Goal: Task Accomplishment & Management: Complete application form

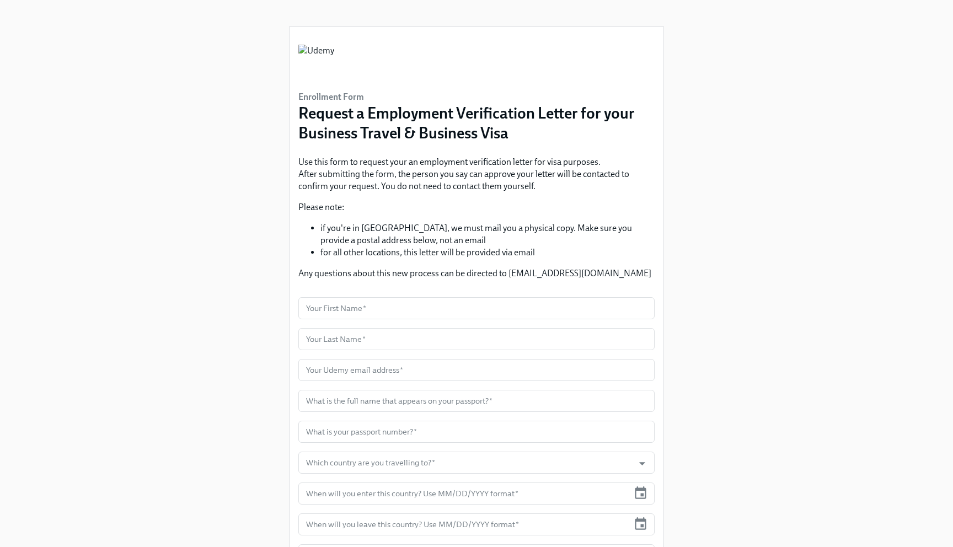
click at [398, 130] on h3 "Request a Employment Verification Letter for your Business Travel & Business Vi…" at bounding box center [476, 123] width 356 height 40
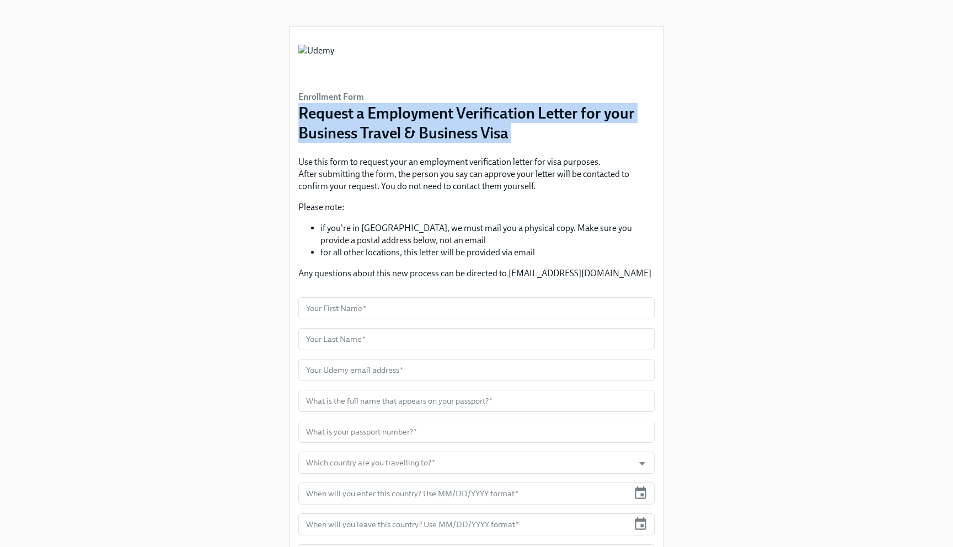
click at [324, 167] on p "Use this form to request your an employment verification letter for visa purpos…" at bounding box center [476, 174] width 356 height 36
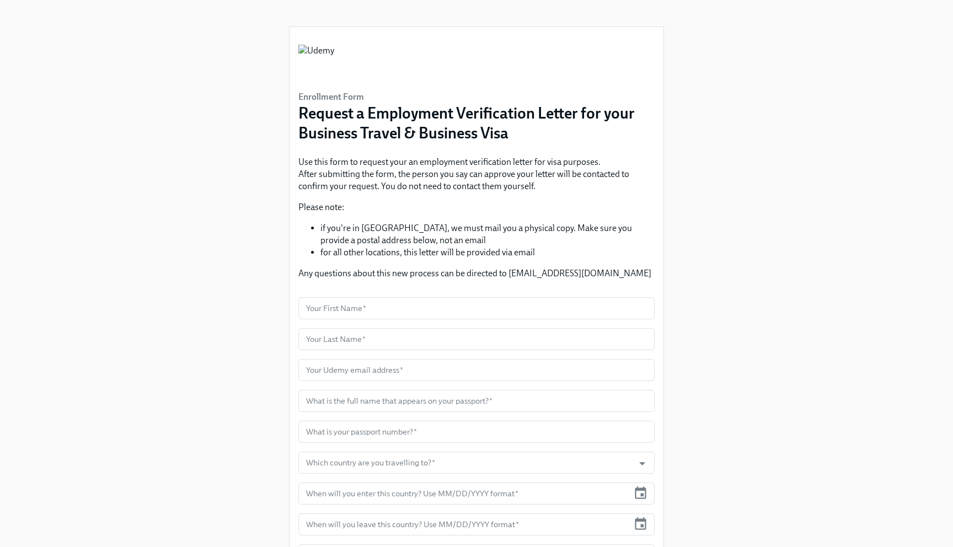
click at [324, 167] on p "Use this form to request your an employment verification letter for visa purpos…" at bounding box center [476, 174] width 356 height 36
click at [542, 165] on p "Use this form to request your an employment verification letter for visa purpos…" at bounding box center [476, 174] width 356 height 36
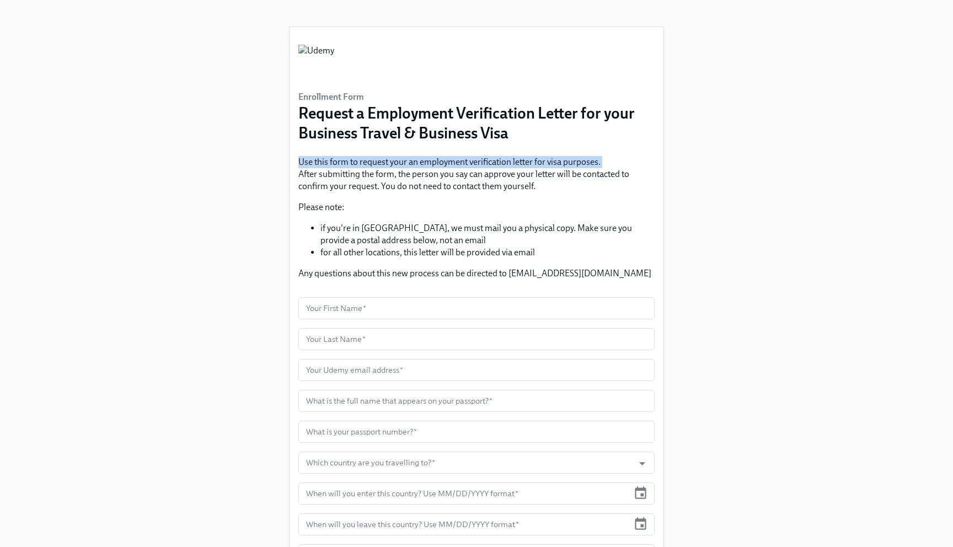
click at [364, 174] on p "Use this form to request your an employment verification letter for visa purpos…" at bounding box center [476, 174] width 356 height 36
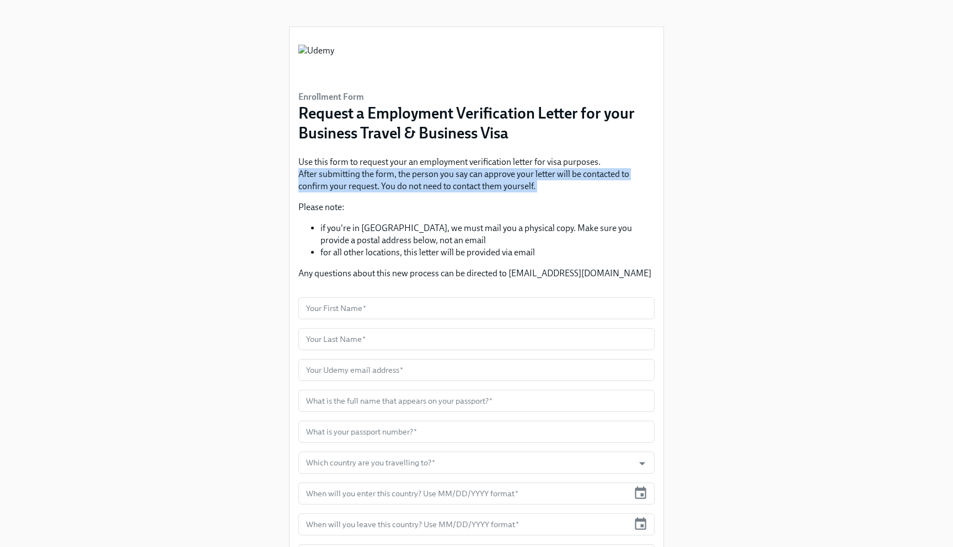
click at [345, 174] on p "Use this form to request your an employment verification letter for visa purpos…" at bounding box center [476, 174] width 356 height 36
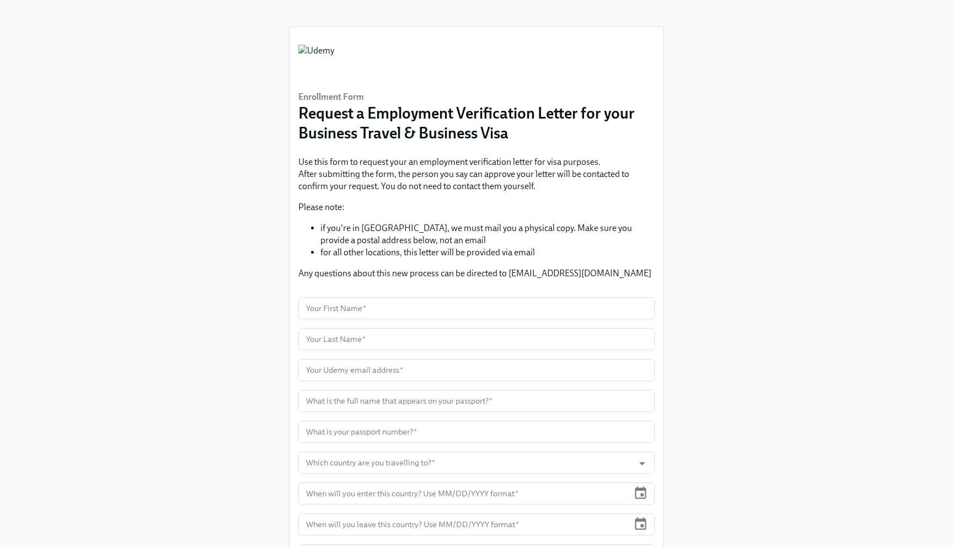
click at [345, 174] on p "Use this form to request your an employment verification letter for visa purpos…" at bounding box center [476, 174] width 356 height 36
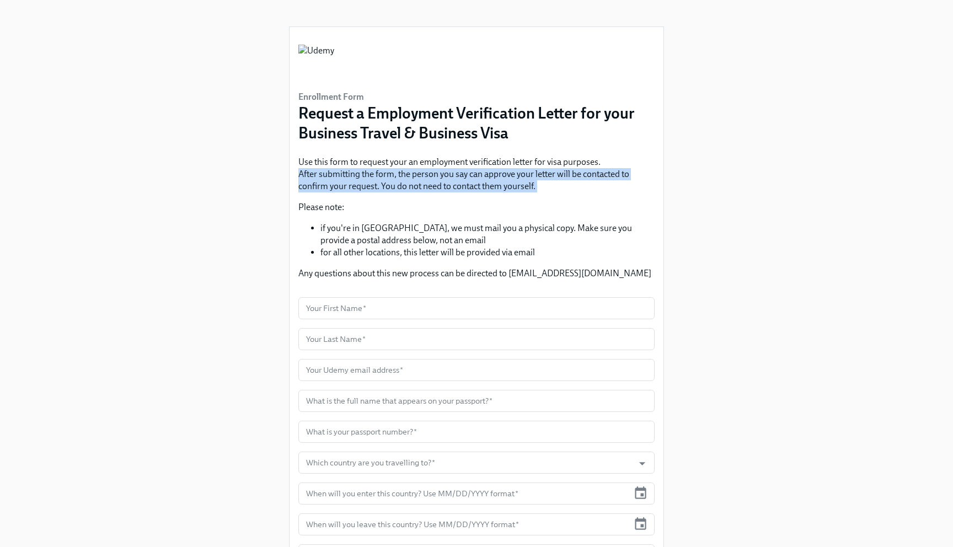
click at [329, 183] on p "Use this form to request your an employment verification letter for visa purpos…" at bounding box center [476, 174] width 356 height 36
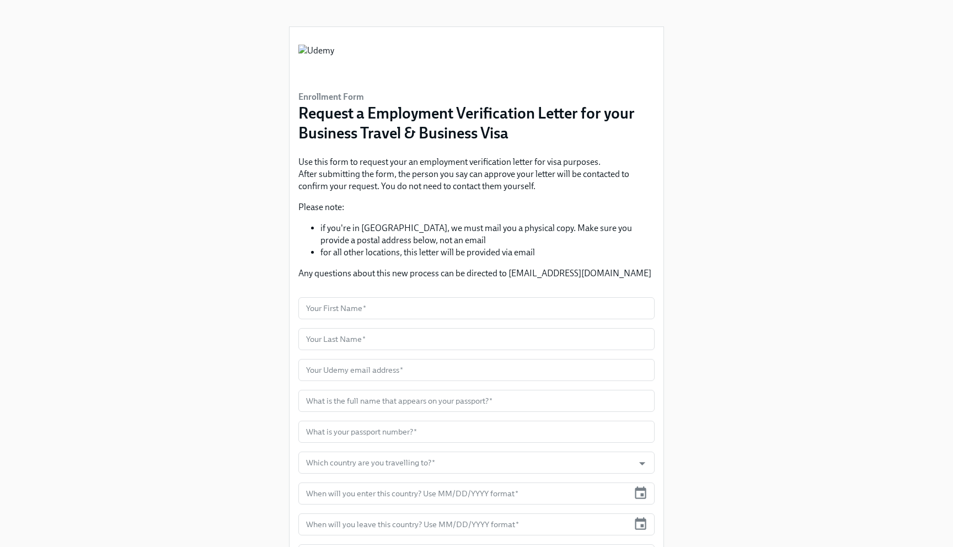
click at [329, 183] on p "Use this form to request your an employment verification letter for visa purpos…" at bounding box center [476, 174] width 356 height 36
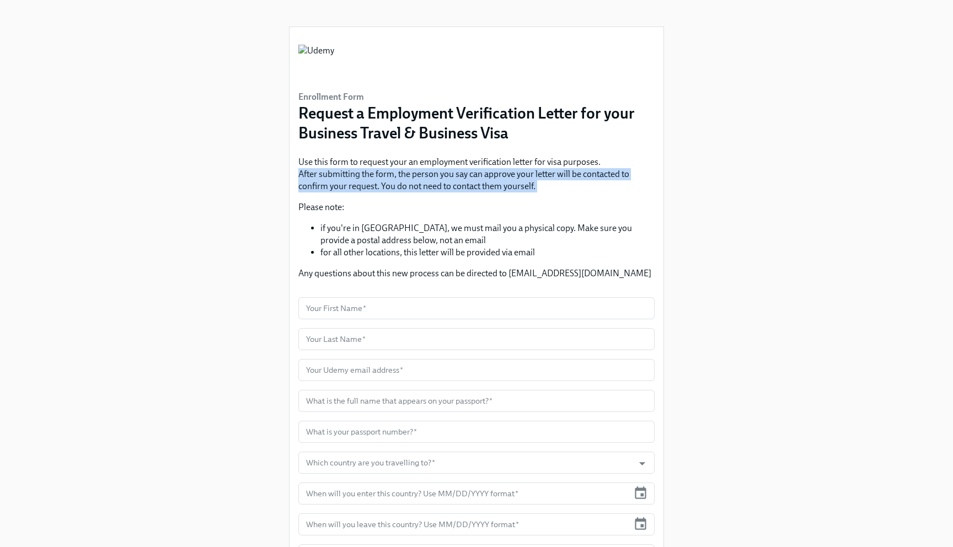
click at [349, 230] on li "if you're in [GEOGRAPHIC_DATA], we must mail you a physical copy. Make sure you…" at bounding box center [487, 234] width 334 height 24
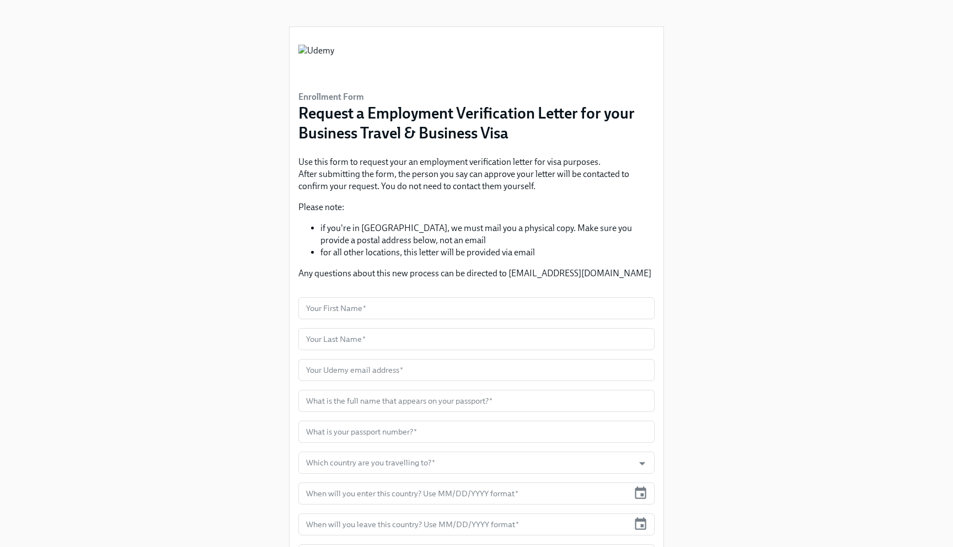
click at [349, 230] on li "if you're in [GEOGRAPHIC_DATA], we must mail you a physical copy. Make sure you…" at bounding box center [487, 234] width 334 height 24
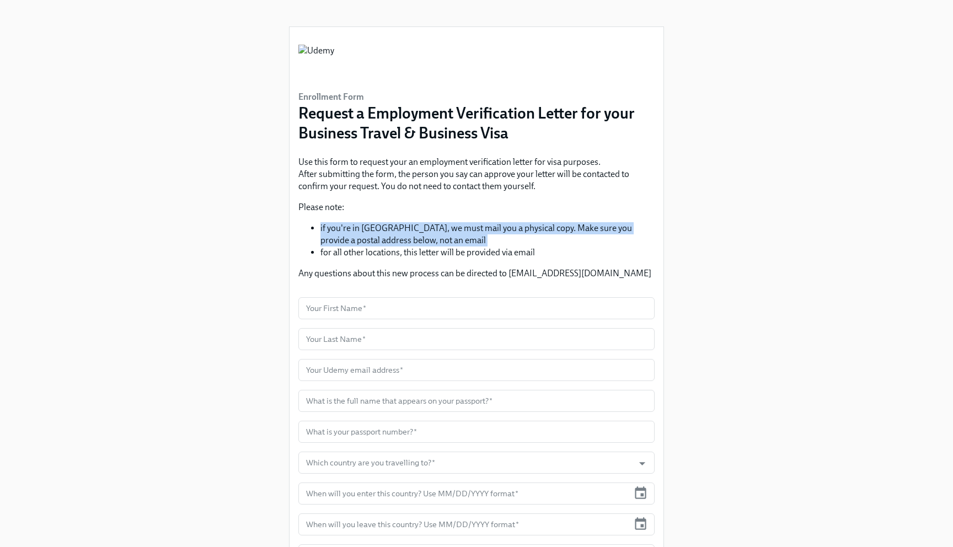
click at [540, 228] on li "if you're in [GEOGRAPHIC_DATA], we must mail you a physical copy. Make sure you…" at bounding box center [487, 234] width 334 height 24
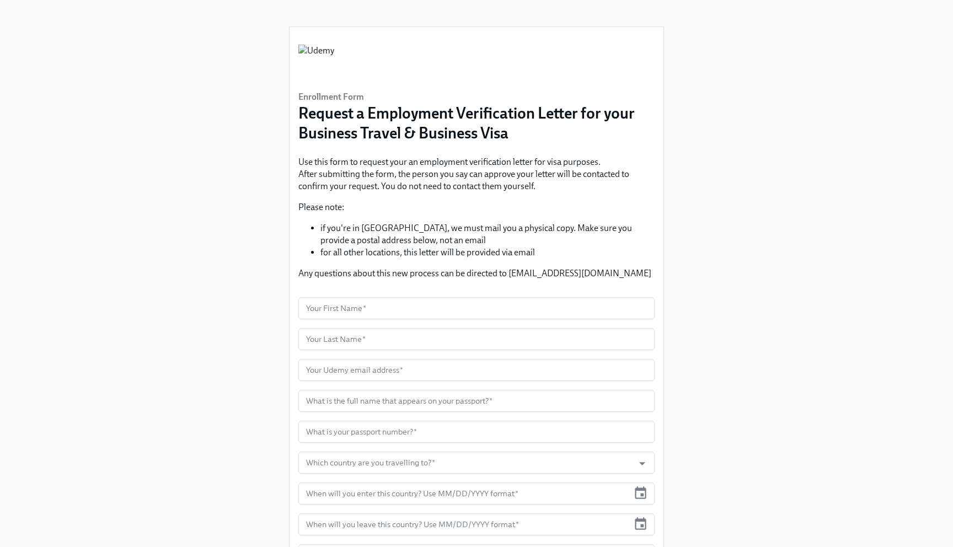
click at [540, 228] on li "if you're in [GEOGRAPHIC_DATA], we must mail you a physical copy. Make sure you…" at bounding box center [487, 234] width 334 height 24
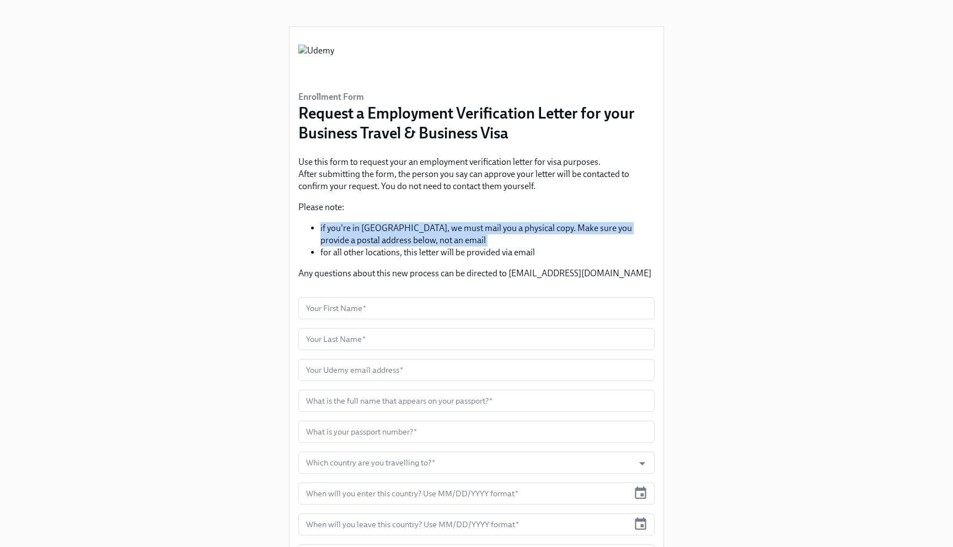
click at [320, 248] on li "for all other locations, this letter will be provided via email" at bounding box center [487, 253] width 334 height 12
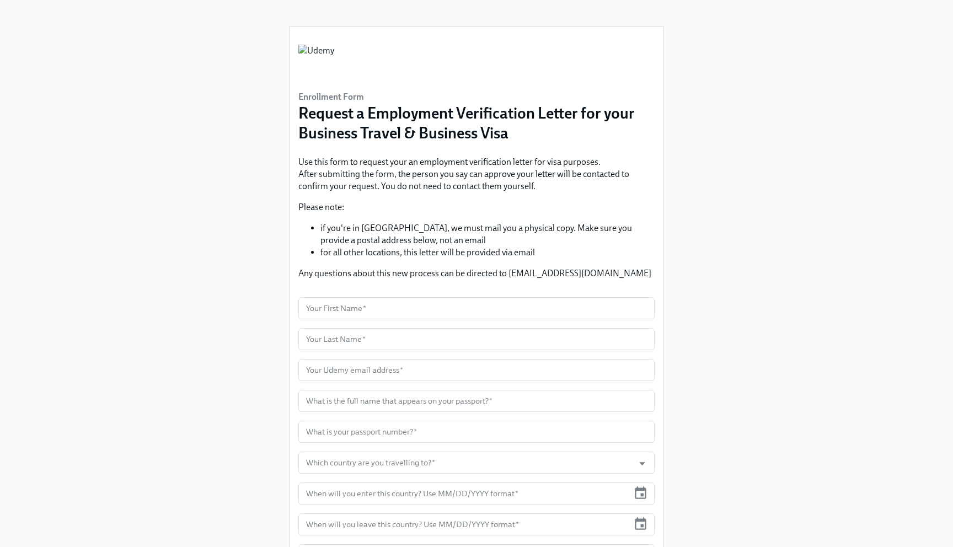
click at [320, 248] on li "for all other locations, this letter will be provided via email" at bounding box center [487, 253] width 334 height 12
click at [360, 242] on li "if you're in [GEOGRAPHIC_DATA], we must mail you a physical copy. Make sure you…" at bounding box center [487, 234] width 334 height 24
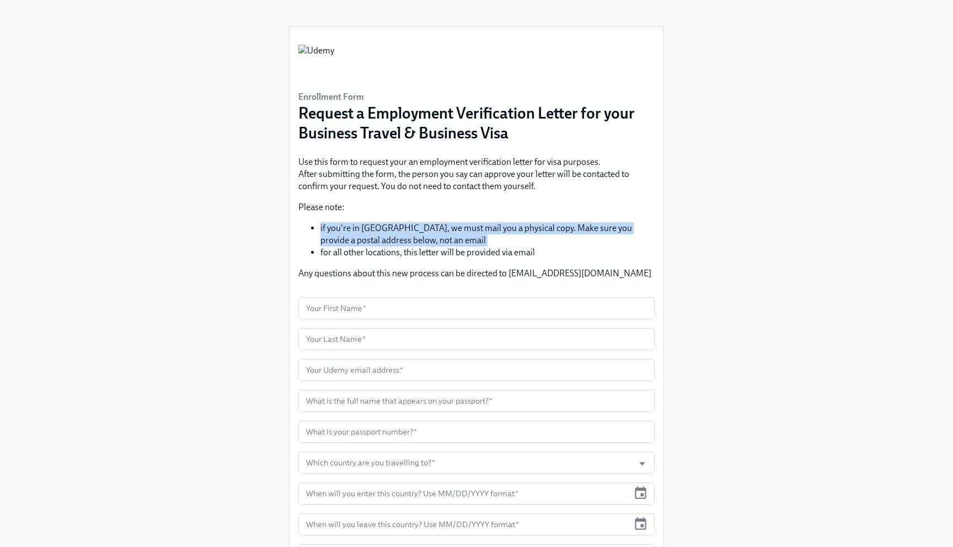
click at [389, 229] on li "if you're in [GEOGRAPHIC_DATA], we must mail you a physical copy. Make sure you…" at bounding box center [487, 234] width 334 height 24
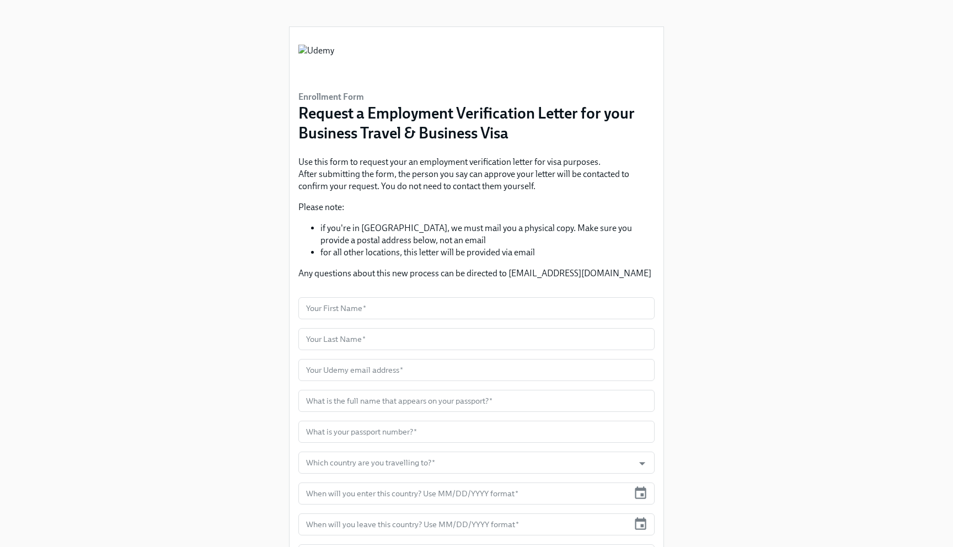
click at [389, 229] on li "if you're in [GEOGRAPHIC_DATA], we must mail you a physical copy. Make sure you…" at bounding box center [487, 234] width 334 height 24
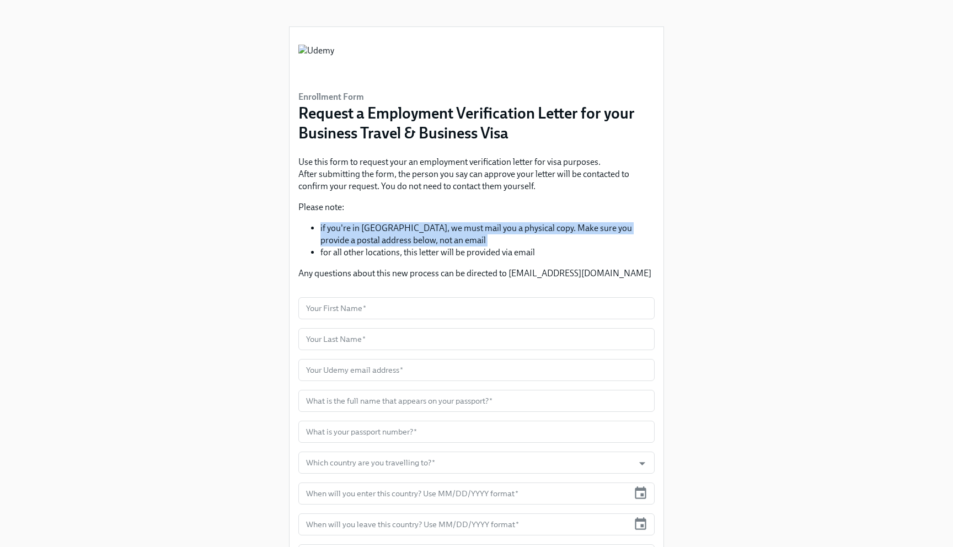
click at [309, 272] on p "Any questions about this new process can be directed to [EMAIL_ADDRESS][DOMAIN_…" at bounding box center [476, 274] width 356 height 12
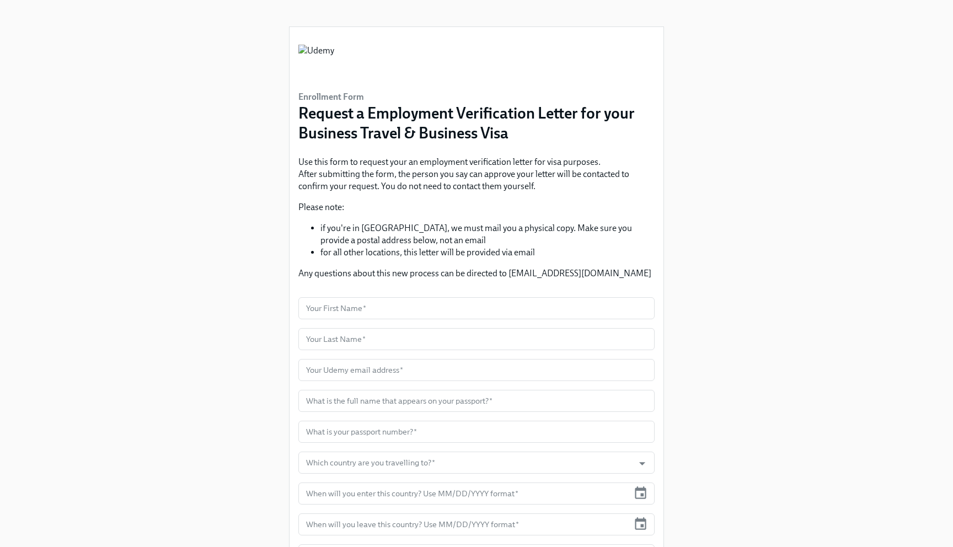
click at [309, 272] on p "Any questions about this new process can be directed to [EMAIL_ADDRESS][DOMAIN_…" at bounding box center [476, 274] width 356 height 12
click at [326, 305] on input "text" at bounding box center [476, 308] width 356 height 22
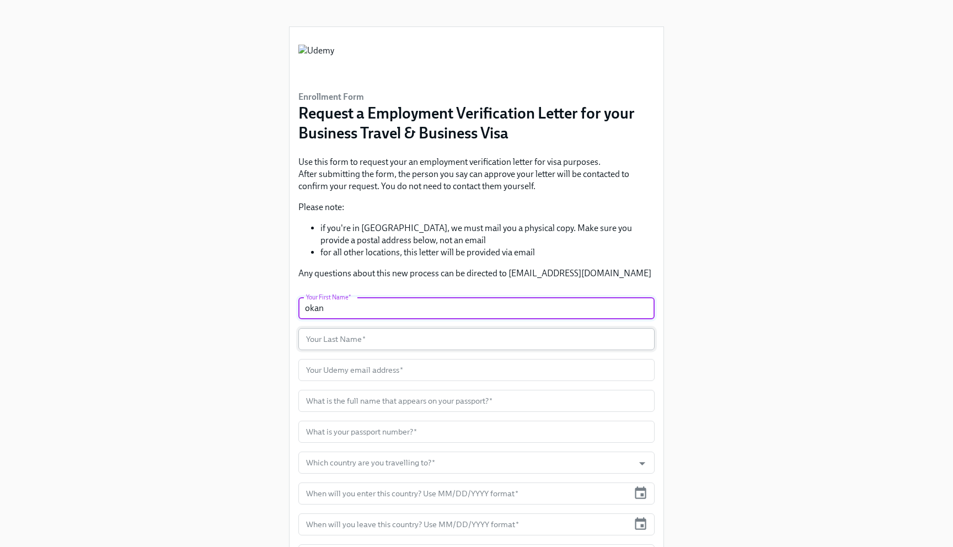
type input "okan"
click at [329, 334] on input "text" at bounding box center [476, 339] width 356 height 22
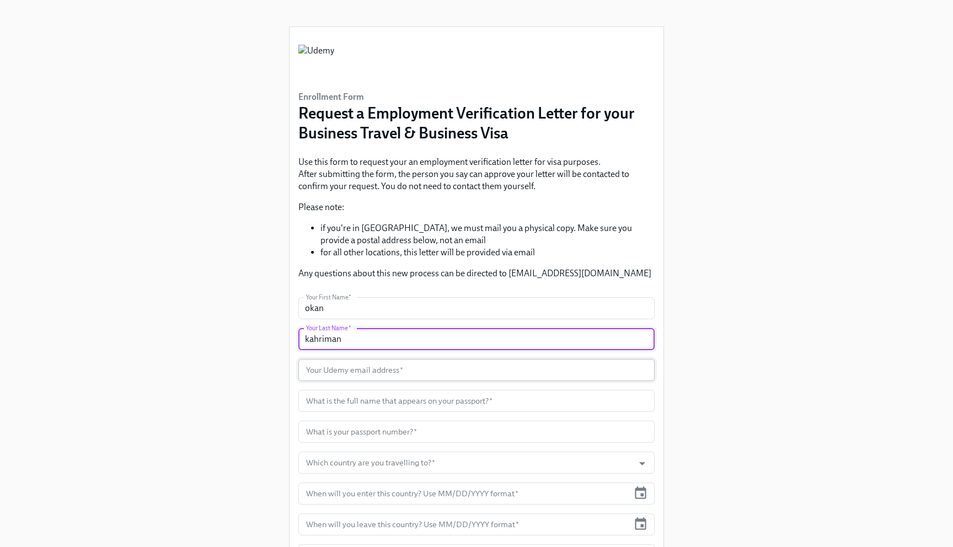
type input "kahriman"
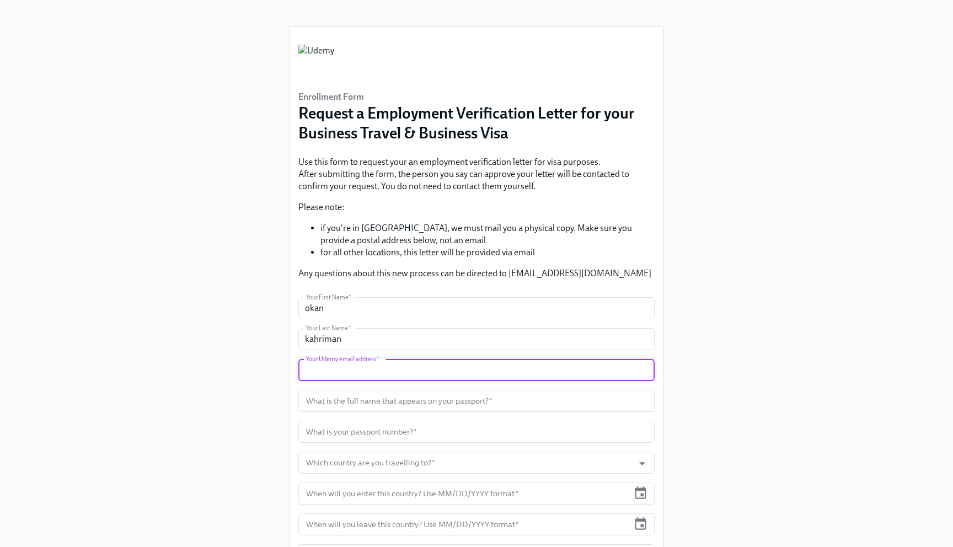
click at [335, 370] on input "text" at bounding box center [476, 370] width 356 height 22
type input "[EMAIL_ADDRESS][DOMAIN_NAME]"
click at [324, 404] on input "text" at bounding box center [476, 401] width 356 height 22
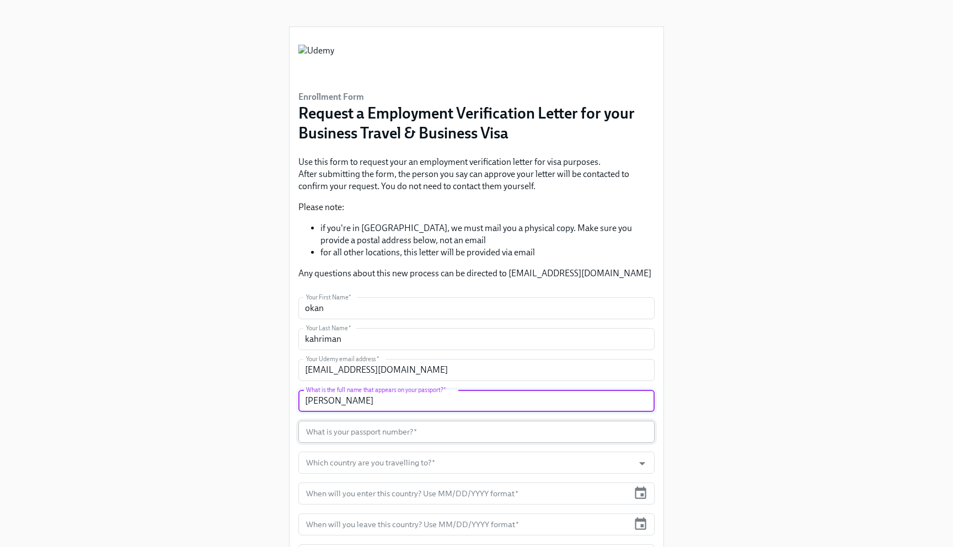
type input "[PERSON_NAME]"
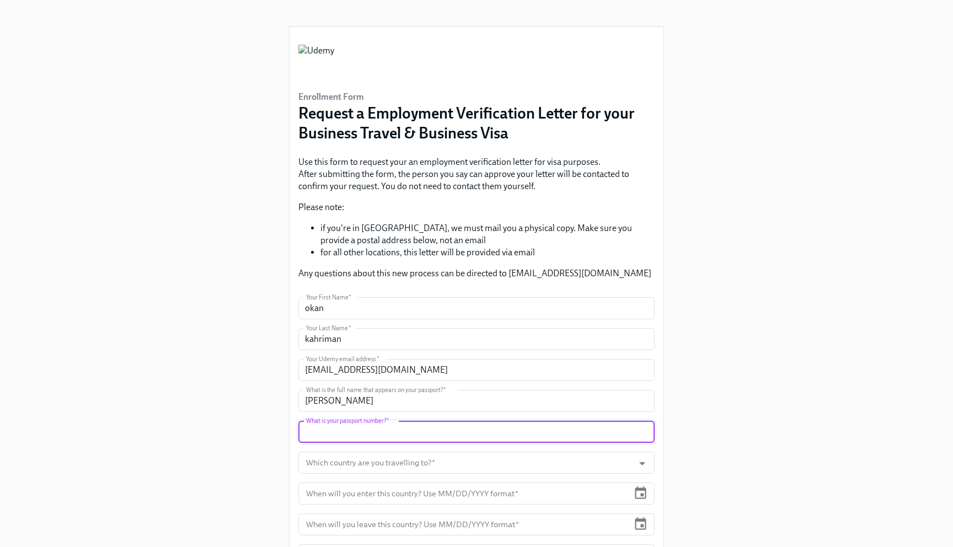
click at [326, 432] on input "text" at bounding box center [476, 432] width 356 height 22
click at [207, 408] on div "Enrollment Form Request a Employment Verification Letter for your Business Trav…" at bounding box center [476, 338] width 900 height 677
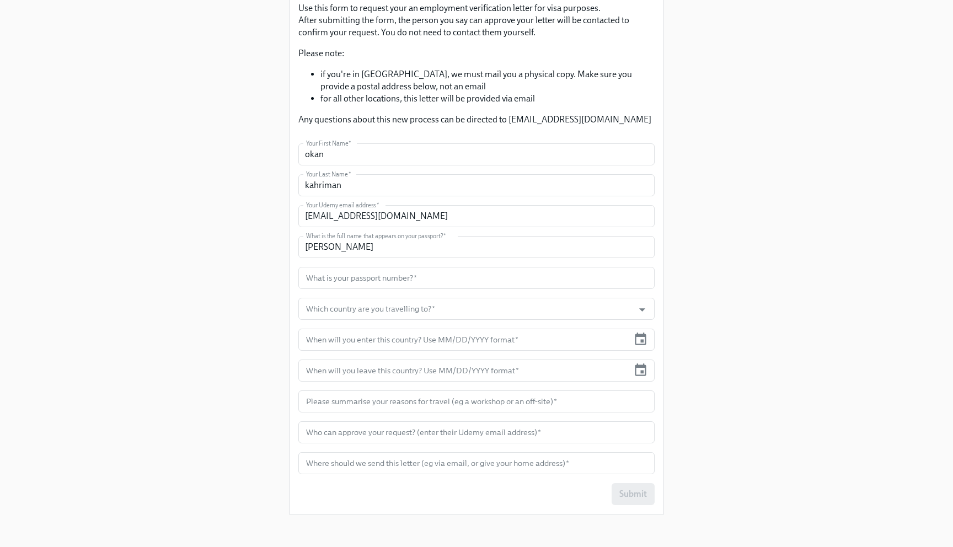
scroll to position [165, 0]
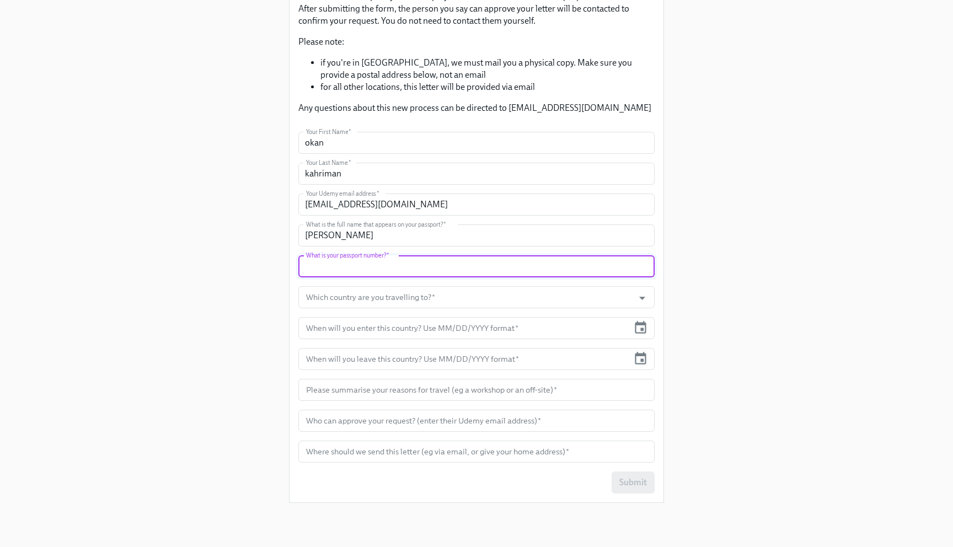
click at [338, 264] on input "text" at bounding box center [476, 266] width 356 height 22
type input "U26563042"
click at [346, 297] on input "Which country are you travelling to?   *" at bounding box center [466, 297] width 324 height 22
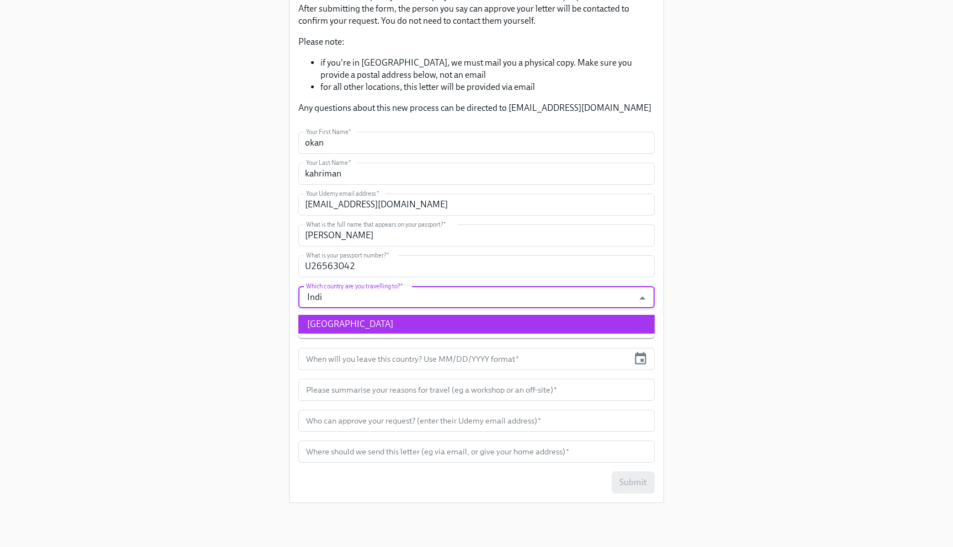
click at [341, 316] on li "[GEOGRAPHIC_DATA]" at bounding box center [476, 324] width 356 height 19
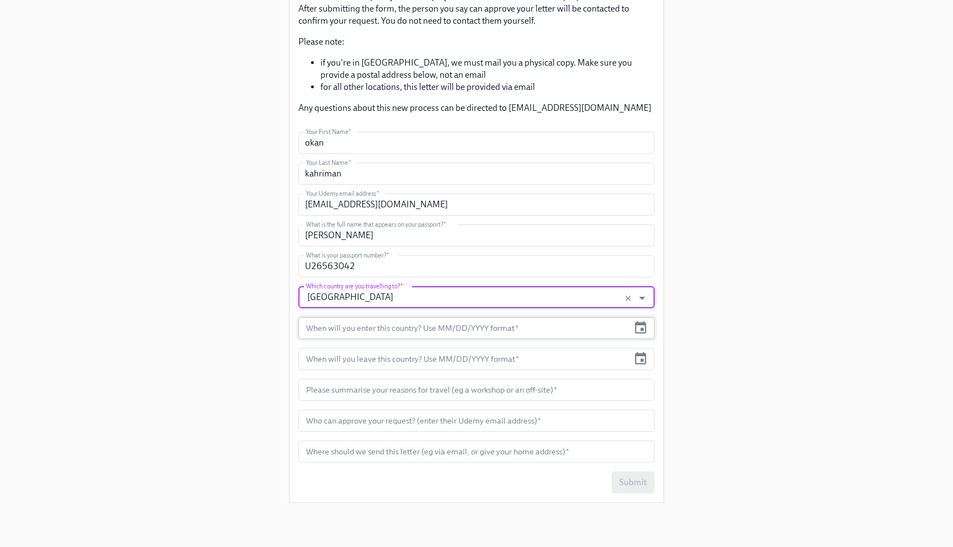
type input "[GEOGRAPHIC_DATA]"
click at [349, 326] on input "text" at bounding box center [463, 328] width 330 height 22
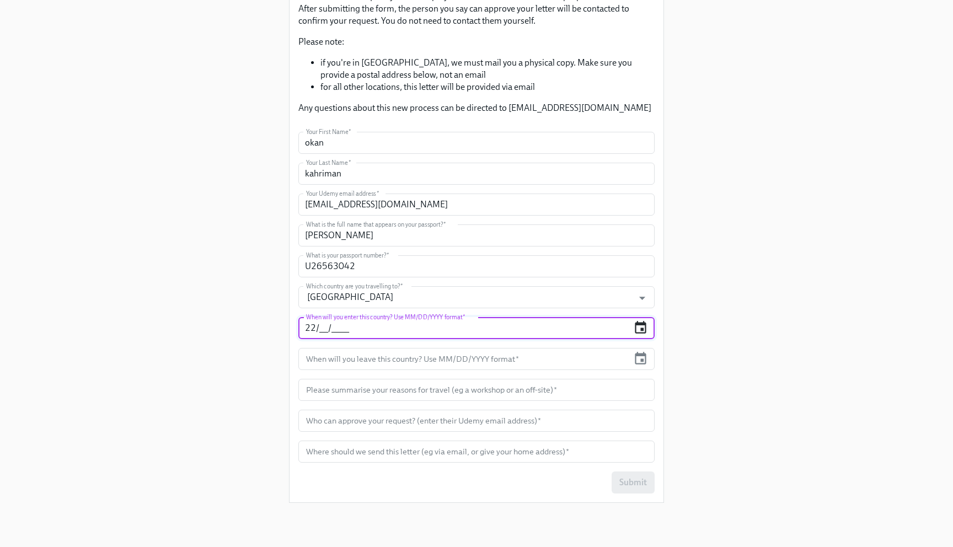
click at [644, 330] on icon "button" at bounding box center [640, 327] width 15 height 15
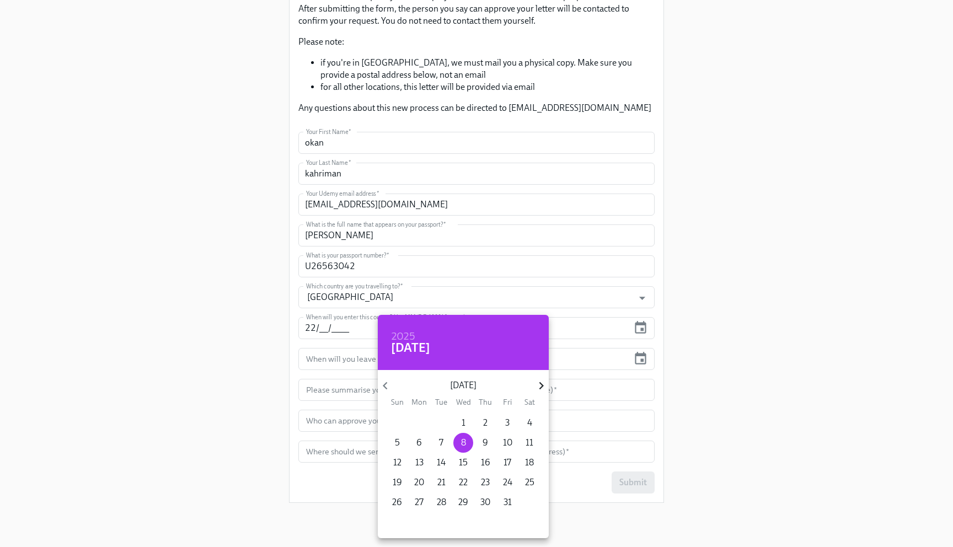
click at [537, 386] on icon "button" at bounding box center [541, 385] width 15 height 15
click at [530, 482] on p "22" at bounding box center [529, 483] width 9 height 12
type input "[DATE]"
click at [319, 360] on div at bounding box center [476, 273] width 953 height 547
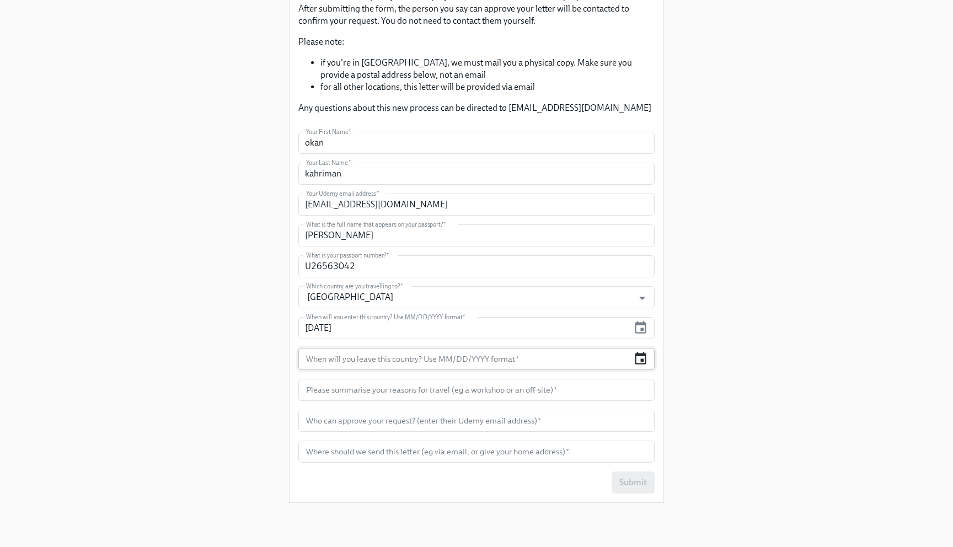
click at [644, 358] on icon "button" at bounding box center [640, 358] width 15 height 15
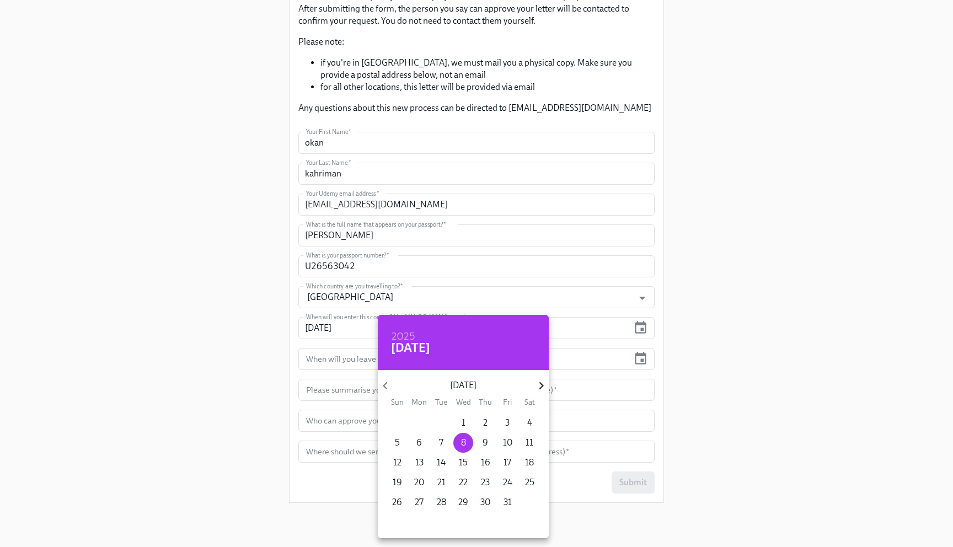
click at [540, 381] on icon "button" at bounding box center [541, 385] width 15 height 15
click at [509, 499] on p "28" at bounding box center [507, 502] width 9 height 12
type input "[DATE]"
click at [245, 387] on div at bounding box center [476, 273] width 953 height 547
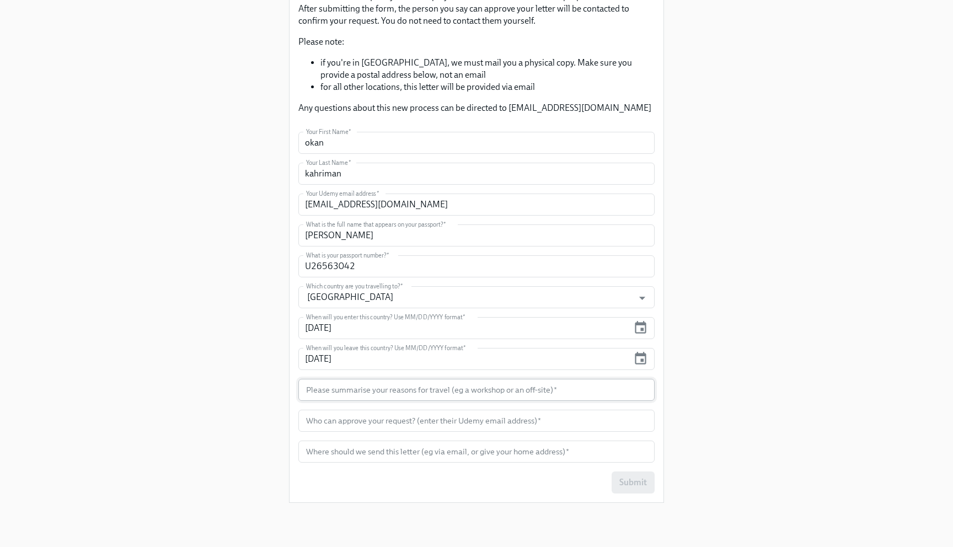
click at [344, 392] on input "text" at bounding box center [476, 390] width 356 height 22
type input "t"
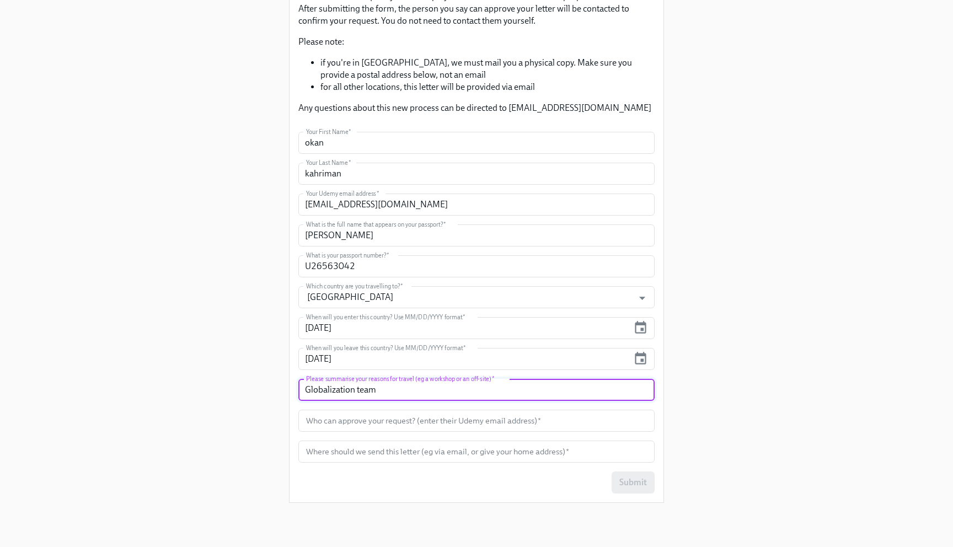
click at [357, 391] on input "Globalization team" at bounding box center [476, 390] width 356 height 22
click at [415, 392] on input "Globalization eng team" at bounding box center [476, 390] width 356 height 22
type input "Globalization eng team now reports to me and I will meet with the team and work…"
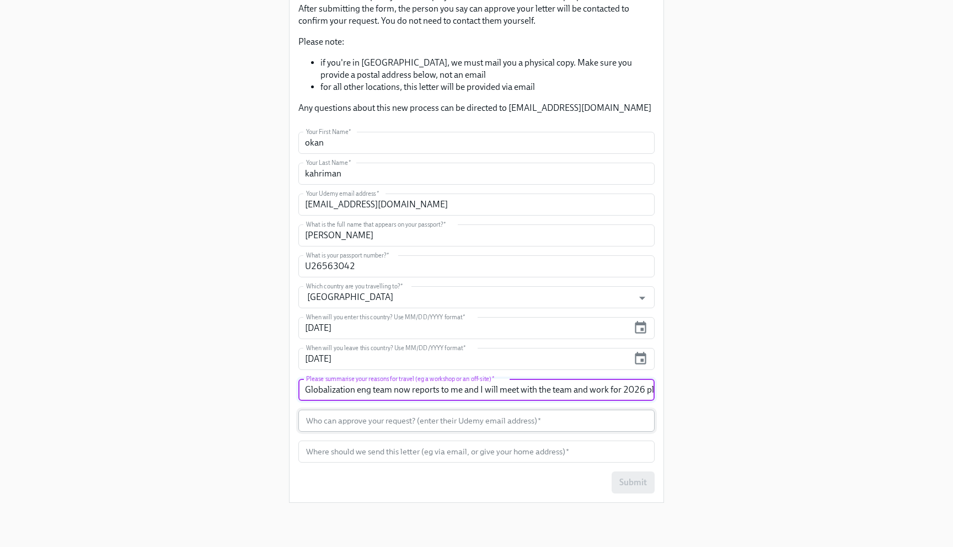
click at [330, 425] on input "text" at bounding box center [476, 421] width 356 height 22
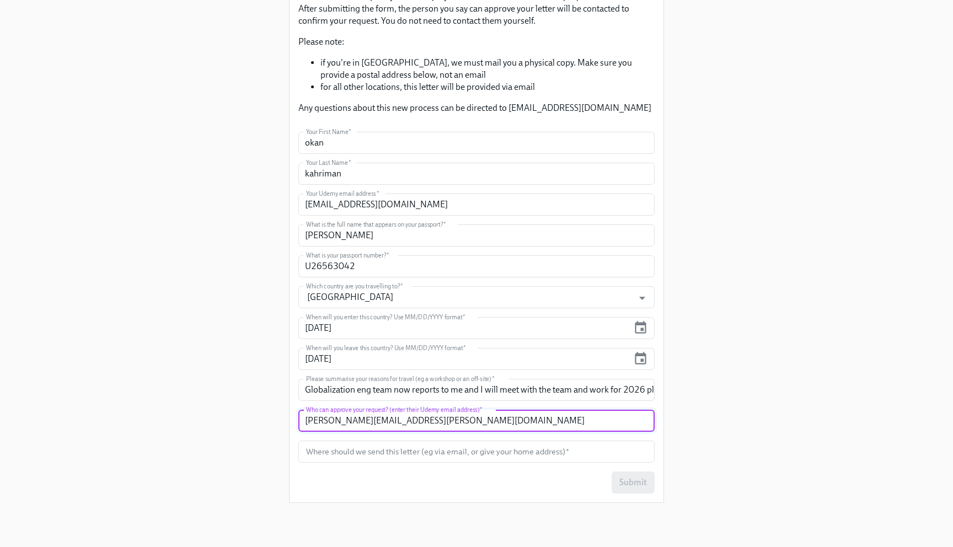
type input "[PERSON_NAME][EMAIL_ADDRESS][PERSON_NAME][DOMAIN_NAME]"
click at [235, 392] on div "Enrollment Form Request a Employment Verification Letter for your Business Trav…" at bounding box center [476, 173] width 900 height 677
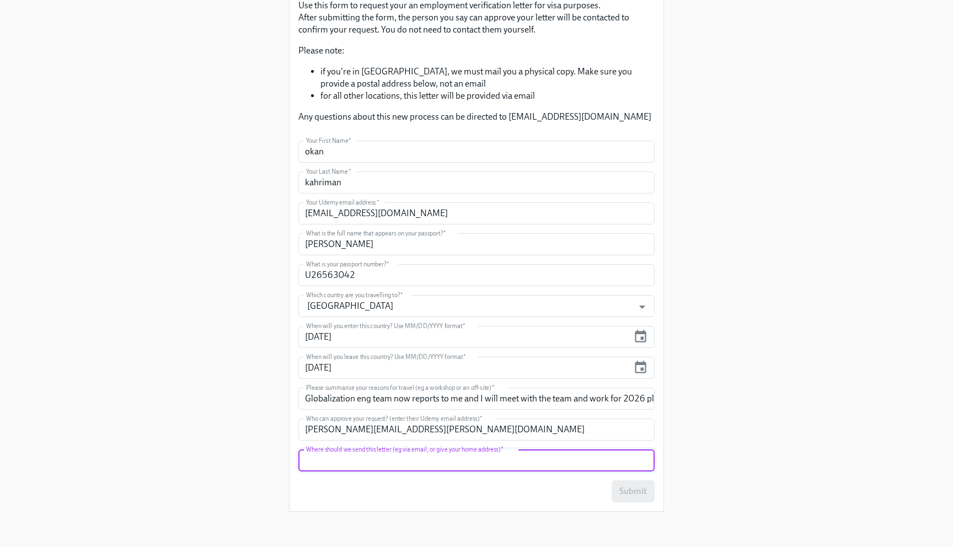
scroll to position [157, 0]
click at [323, 456] on input "text" at bounding box center [476, 461] width 356 height 22
click at [349, 461] on input "I neeed online copy and ha" at bounding box center [476, 461] width 356 height 22
click at [328, 461] on input "I neeed both copy and ha" at bounding box center [476, 461] width 356 height 22
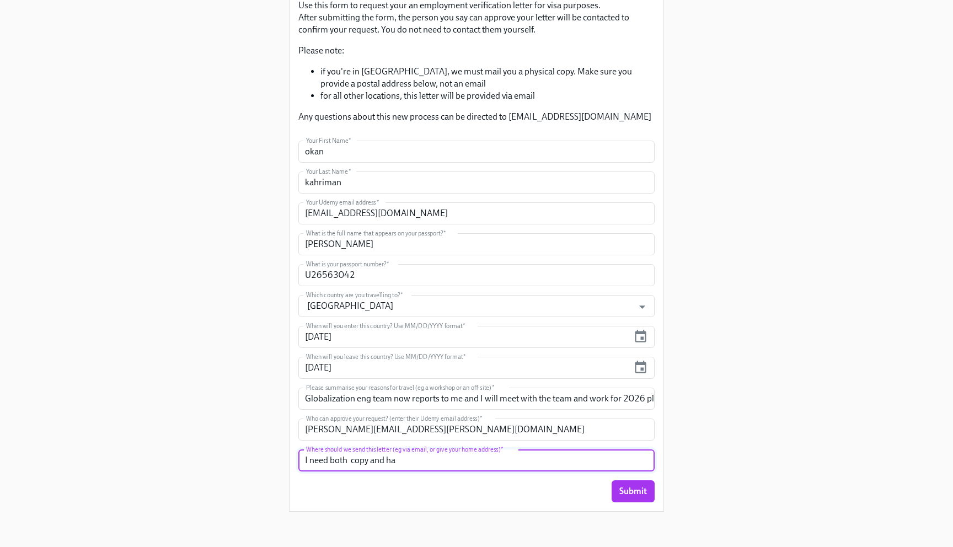
click at [355, 463] on input "I need both copy and ha" at bounding box center [476, 461] width 356 height 22
click at [351, 462] on input "I need both copy and ha" at bounding box center [476, 461] width 356 height 22
click at [414, 463] on input "I need both softcopy and ha" at bounding box center [476, 461] width 356 height 22
click at [383, 464] on input "I need both softcopy and hard copy" at bounding box center [476, 461] width 356 height 22
click at [368, 460] on input "I need both softcopy (to complete the ) and hard copy" at bounding box center [476, 461] width 356 height 22
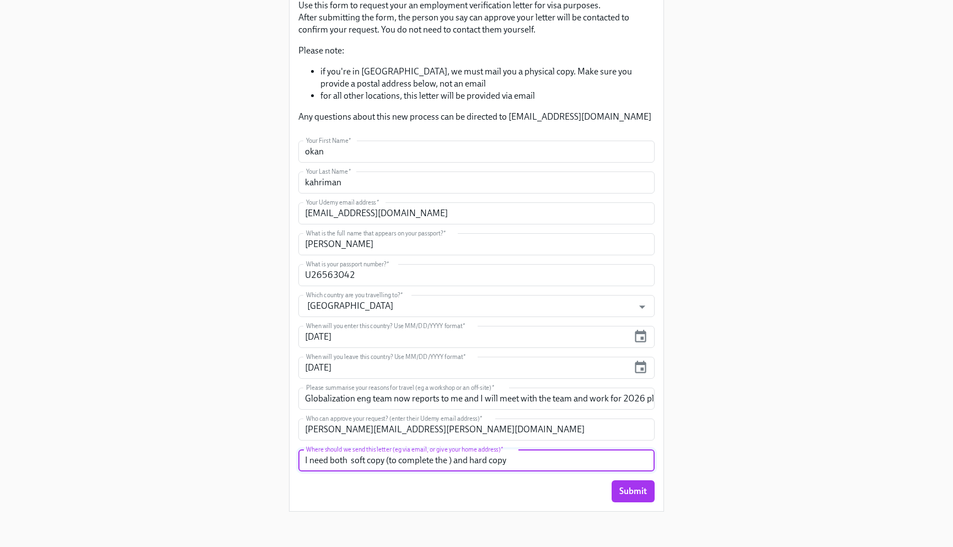
click at [451, 461] on input "I need both soft copy (to complete the ) and hard copy" at bounding box center [476, 461] width 356 height 22
click at [595, 462] on input "I need both soft copy (to complete the online visa application) and hard copy" at bounding box center [476, 461] width 356 height 22
click at [617, 463] on input "I need both soft copy (to complete the online visa application) and hard copy t…" at bounding box center [476, 461] width 356 height 22
drag, startPoint x: 626, startPoint y: 461, endPoint x: 672, endPoint y: 466, distance: 46.1
click at [672, 466] on div "Enrollment Form Request a Employment Verification Letter for your Business Trav…" at bounding box center [476, 181] width 900 height 677
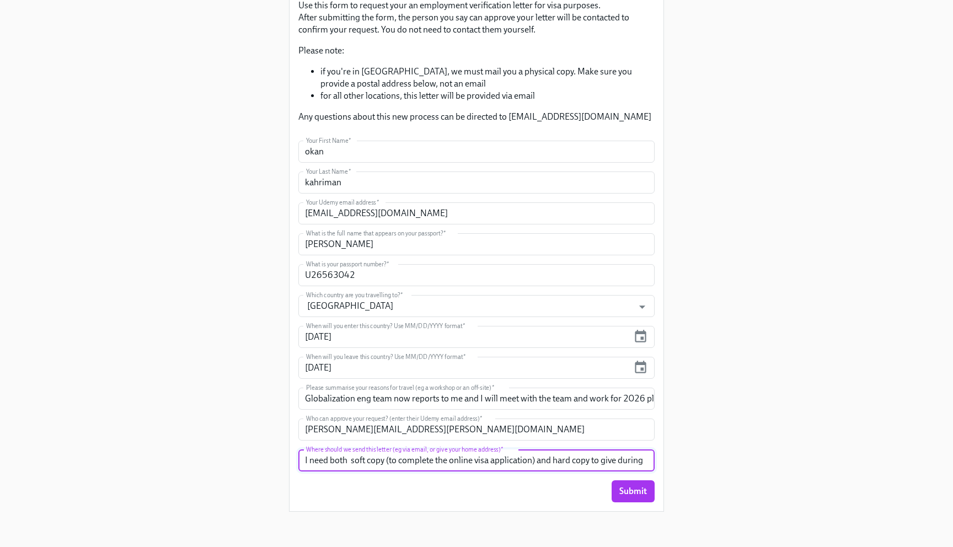
click at [624, 458] on input "I need both soft copy (to complete the online visa application) and hard copy t…" at bounding box center [476, 461] width 356 height 22
click at [614, 461] on input "I need both soft copy (to complete the online visa application) and hard copy t…" at bounding box center [476, 461] width 356 height 22
drag, startPoint x: 614, startPoint y: 461, endPoint x: 736, endPoint y: 509, distance: 131.0
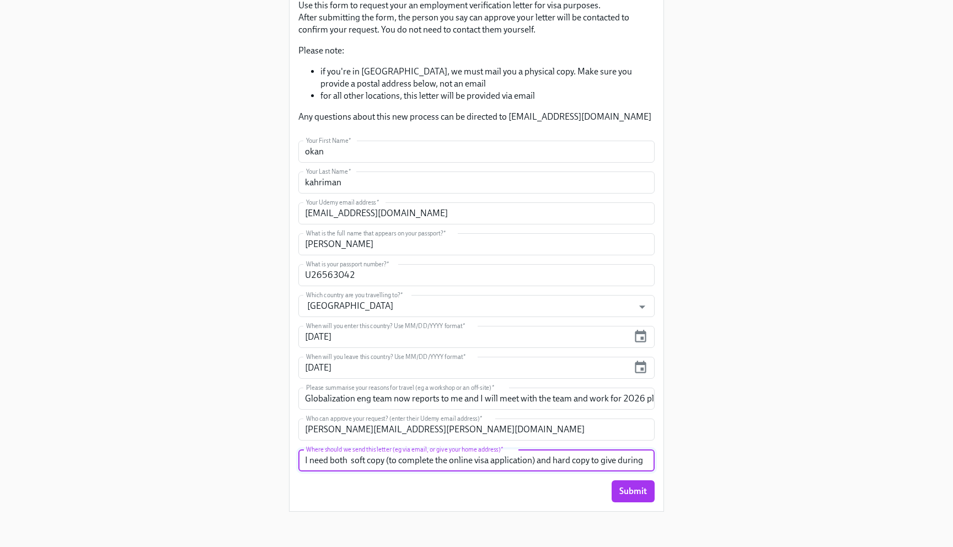
click at [736, 509] on div "Enrollment Form Request a Employment Verification Letter for your Business Trav…" at bounding box center [476, 181] width 900 height 677
click at [622, 458] on input "I need both soft copy (to complete the online visa application) and hard copy t…" at bounding box center [476, 461] width 356 height 22
click at [550, 463] on input "I need both soft copy (to complete the online visa application) and hard copy t…" at bounding box center [476, 461] width 356 height 22
click at [599, 462] on input "I need both soft copy (to complete the online visa application) and hard copy t…" at bounding box center [476, 461] width 356 height 22
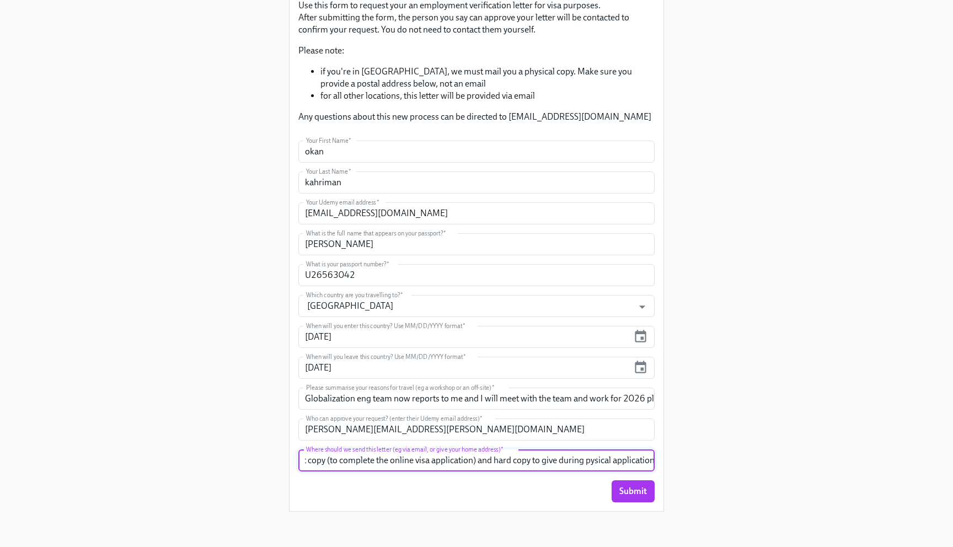
click at [589, 462] on input "I need both soft copy (to complete the online visa application) and hard copy t…" at bounding box center [476, 461] width 356 height 22
type input "I need both soft copy (to complete the online visa application) and hard copy t…"
click at [648, 495] on button "Submit" at bounding box center [633, 491] width 43 height 22
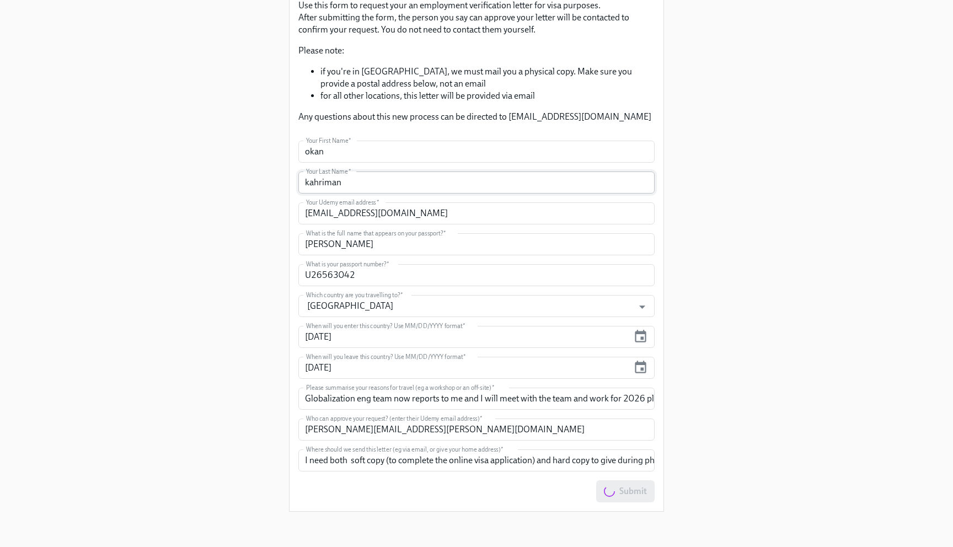
scroll to position [0, 0]
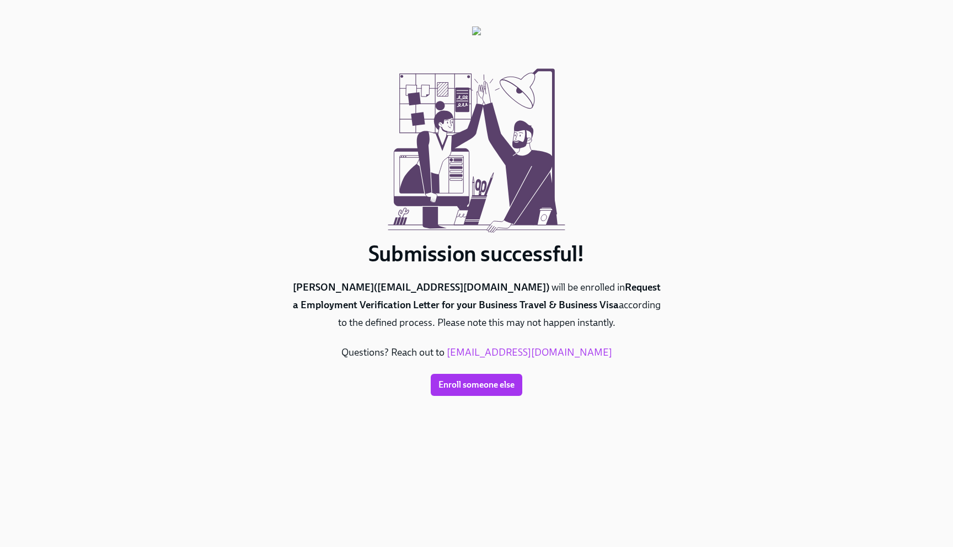
click at [522, 292] on p "[PERSON_NAME] ( [EMAIL_ADDRESS][DOMAIN_NAME] ) will be enrolled in Request a Em…" at bounding box center [476, 305] width 375 height 53
click at [367, 309] on b "Request a Employment Verification Letter for your Business Travel & Business Vi…" at bounding box center [477, 296] width 368 height 30
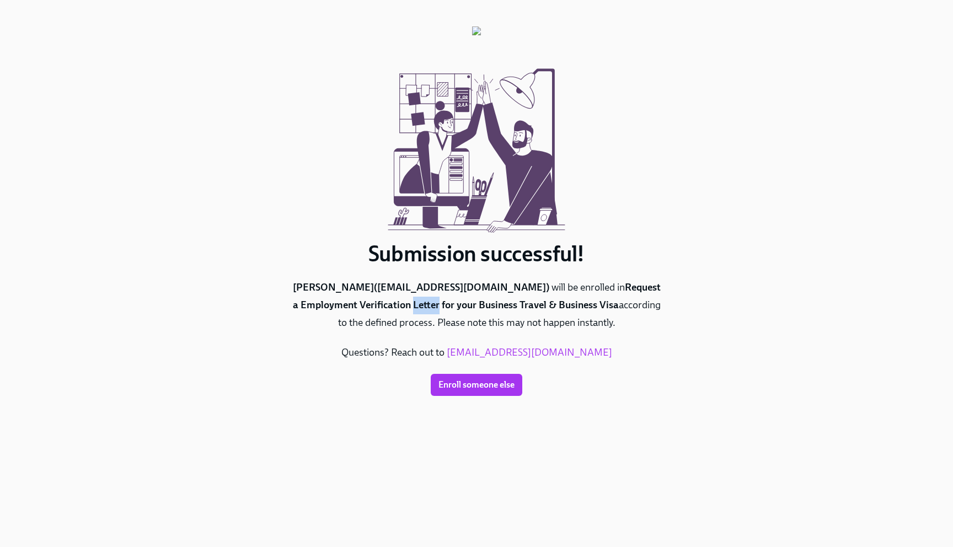
click at [367, 309] on b "Request a Employment Verification Letter for your Business Travel & Business Vi…" at bounding box center [477, 296] width 368 height 30
click at [629, 307] on p "[PERSON_NAME] ( [EMAIL_ADDRESS][DOMAIN_NAME] ) will be enrolled in Request a Em…" at bounding box center [476, 305] width 375 height 53
click at [453, 324] on p "[PERSON_NAME] ( [EMAIL_ADDRESS][DOMAIN_NAME] ) will be enrolled in Request a Em…" at bounding box center [476, 305] width 375 height 53
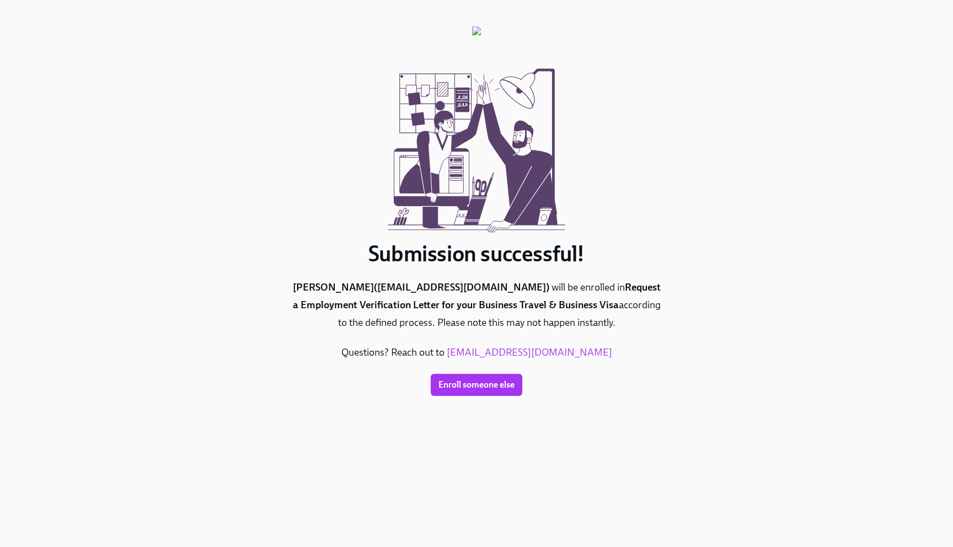
click at [453, 324] on p "[PERSON_NAME] ( [EMAIL_ADDRESS][DOMAIN_NAME] ) will be enrolled in Request a Em…" at bounding box center [476, 305] width 375 height 53
click at [509, 326] on p "[PERSON_NAME] ( [EMAIL_ADDRESS][DOMAIN_NAME] ) will be enrolled in Request a Em…" at bounding box center [476, 305] width 375 height 53
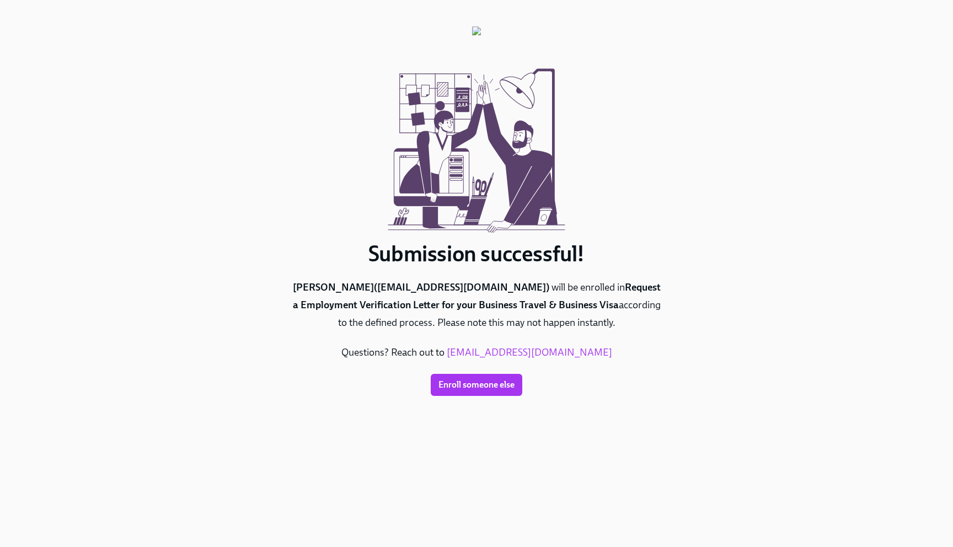
click at [466, 325] on p "[PERSON_NAME] ( [EMAIL_ADDRESS][DOMAIN_NAME] ) will be enrolled in Request a Em…" at bounding box center [476, 305] width 375 height 53
click at [403, 353] on p "Questions? Reach out to [EMAIL_ADDRESS][DOMAIN_NAME]" at bounding box center [476, 353] width 375 height 18
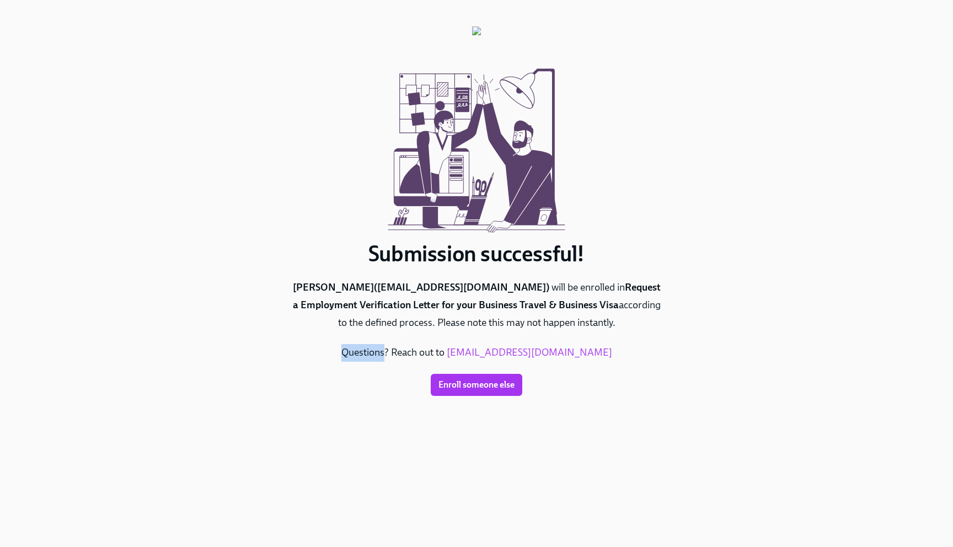
click at [403, 353] on p "Questions? Reach out to [EMAIL_ADDRESS][DOMAIN_NAME]" at bounding box center [476, 353] width 375 height 18
click at [648, 104] on div at bounding box center [476, 147] width 375 height 188
